Goal: Task Accomplishment & Management: Manage account settings

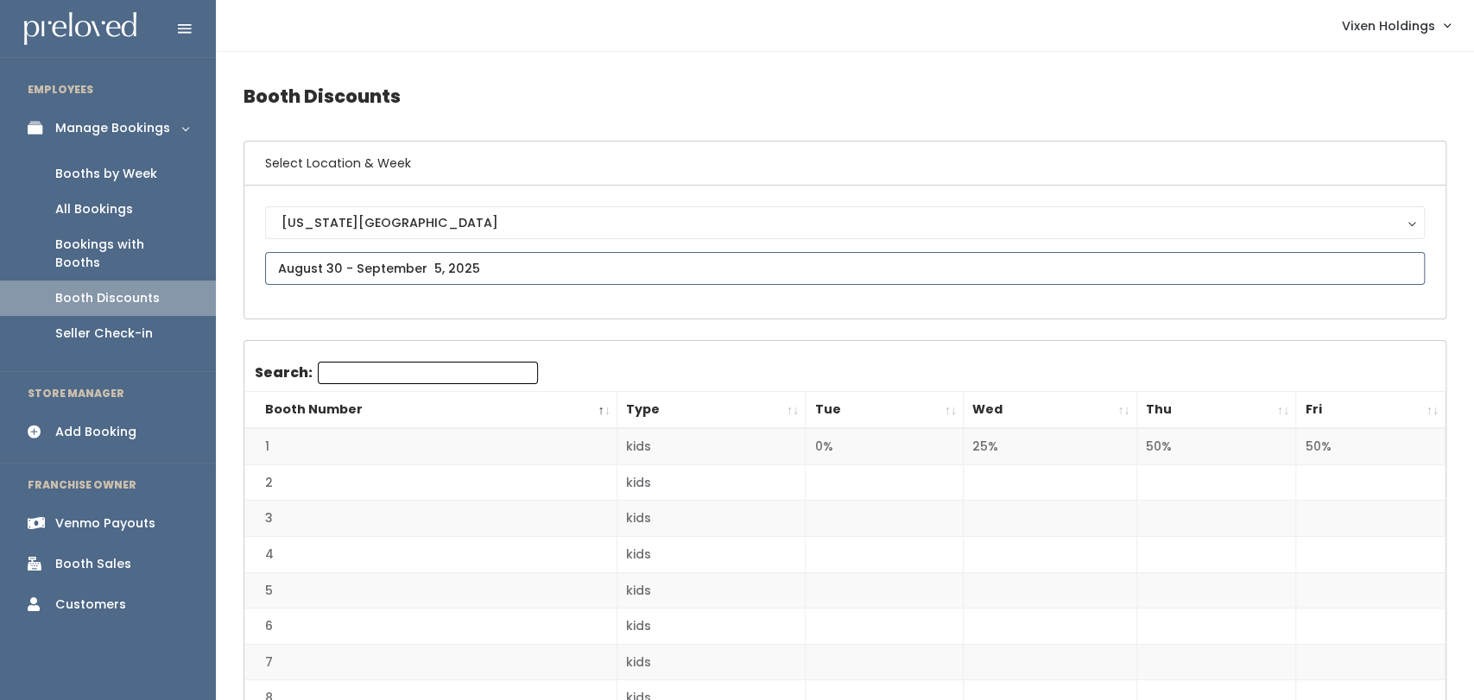
click at [502, 259] on input "text" at bounding box center [845, 268] width 1160 height 33
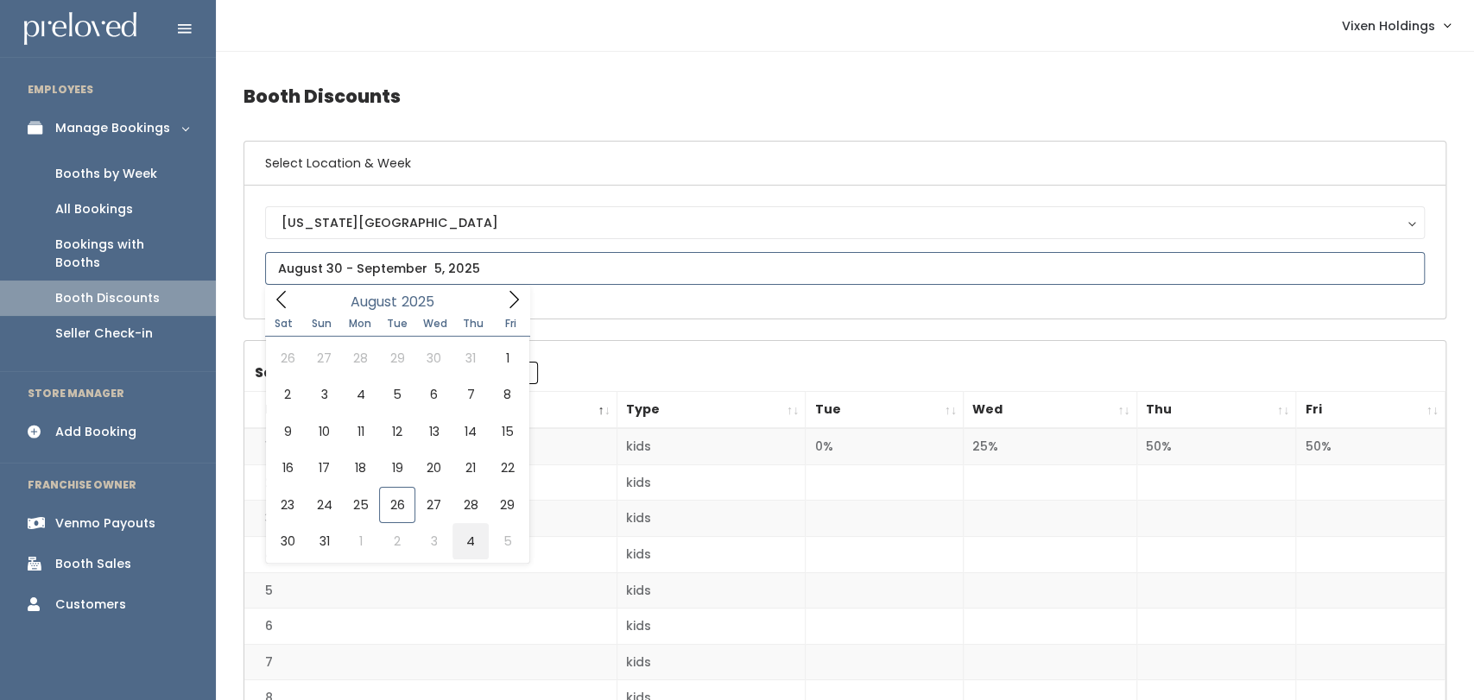
type input "August 30 to September 5"
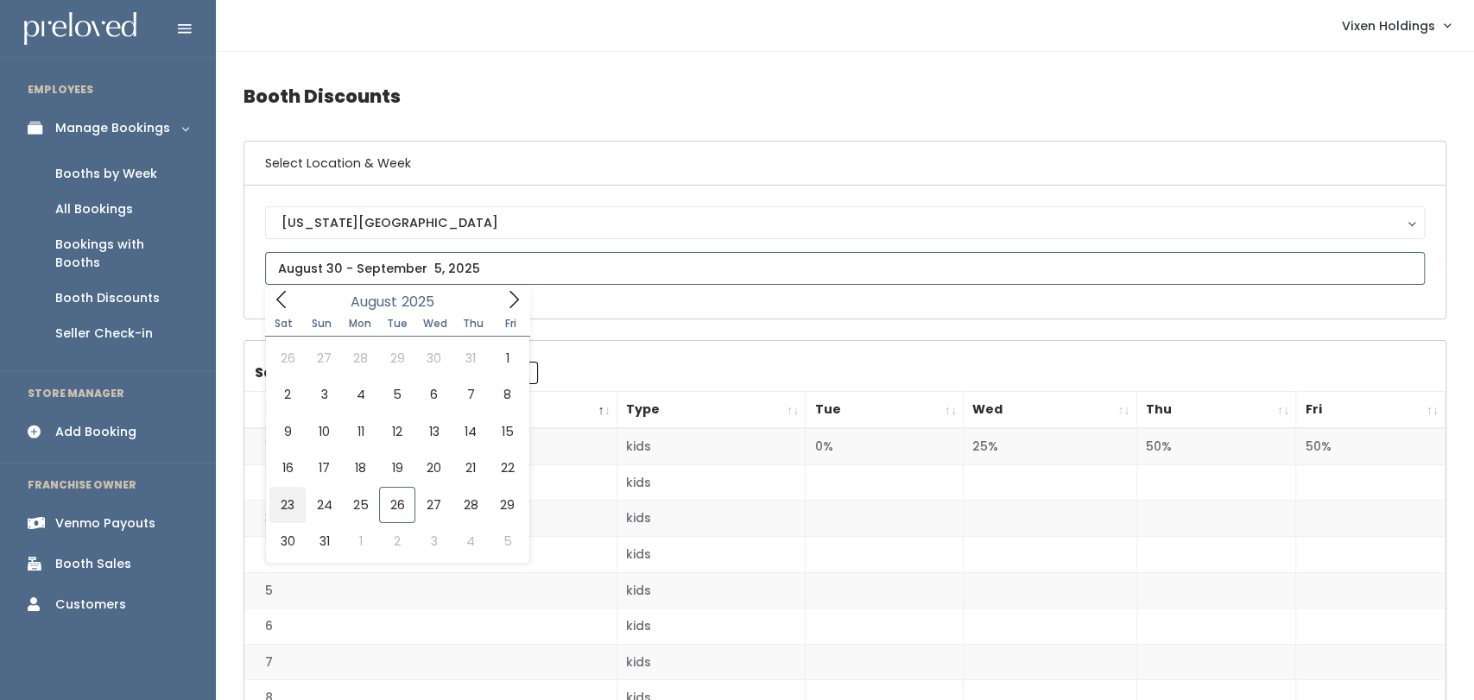
type input "August 23 to August 29"
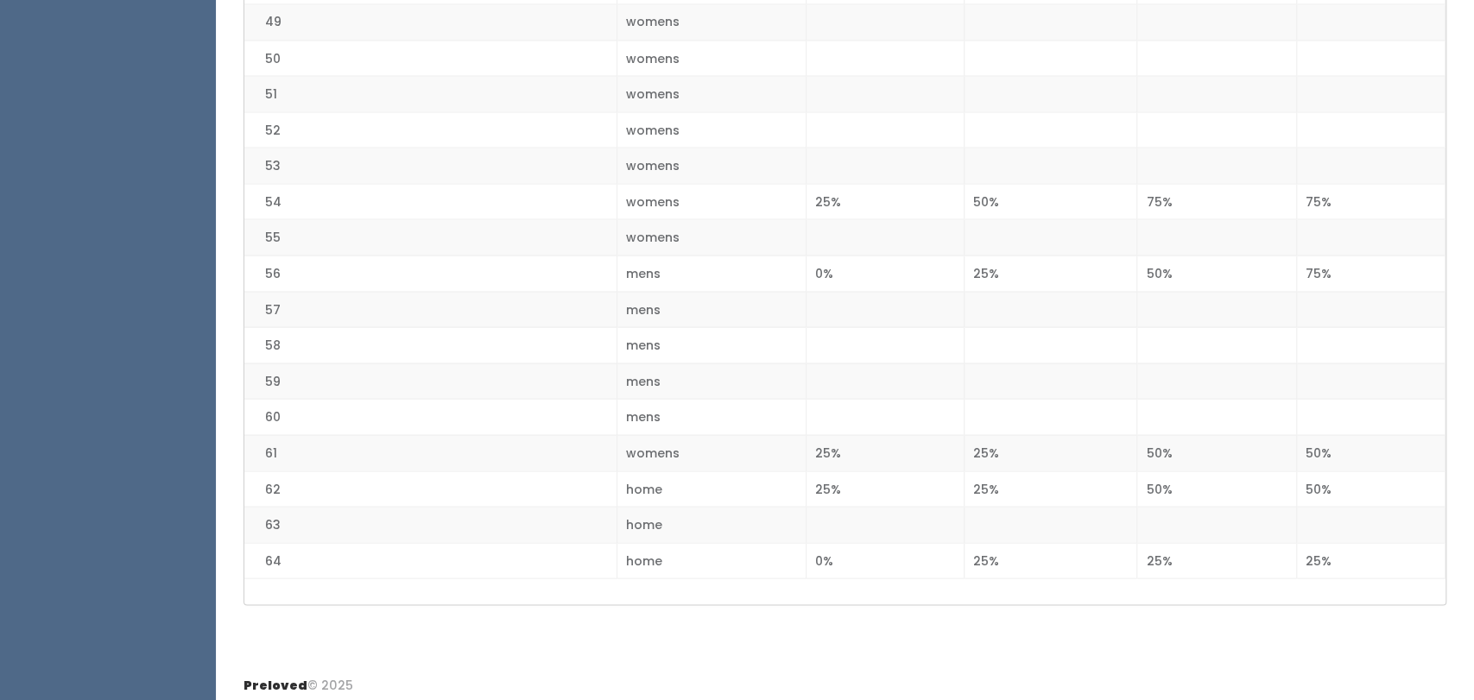
scroll to position [2147, 0]
